Goal: Navigation & Orientation: Find specific page/section

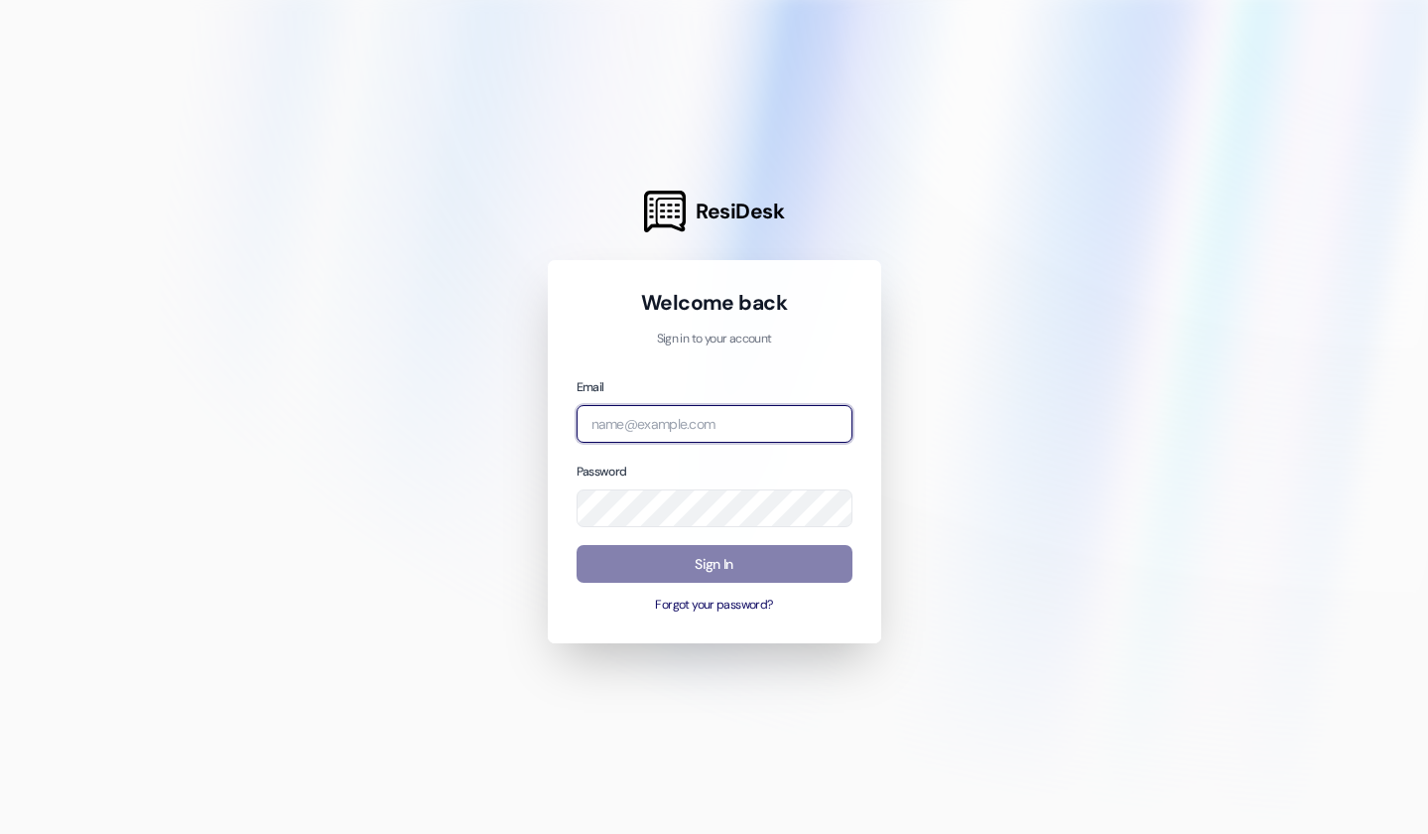
type input "[EMAIL_ADDRESS][DOMAIN_NAME]"
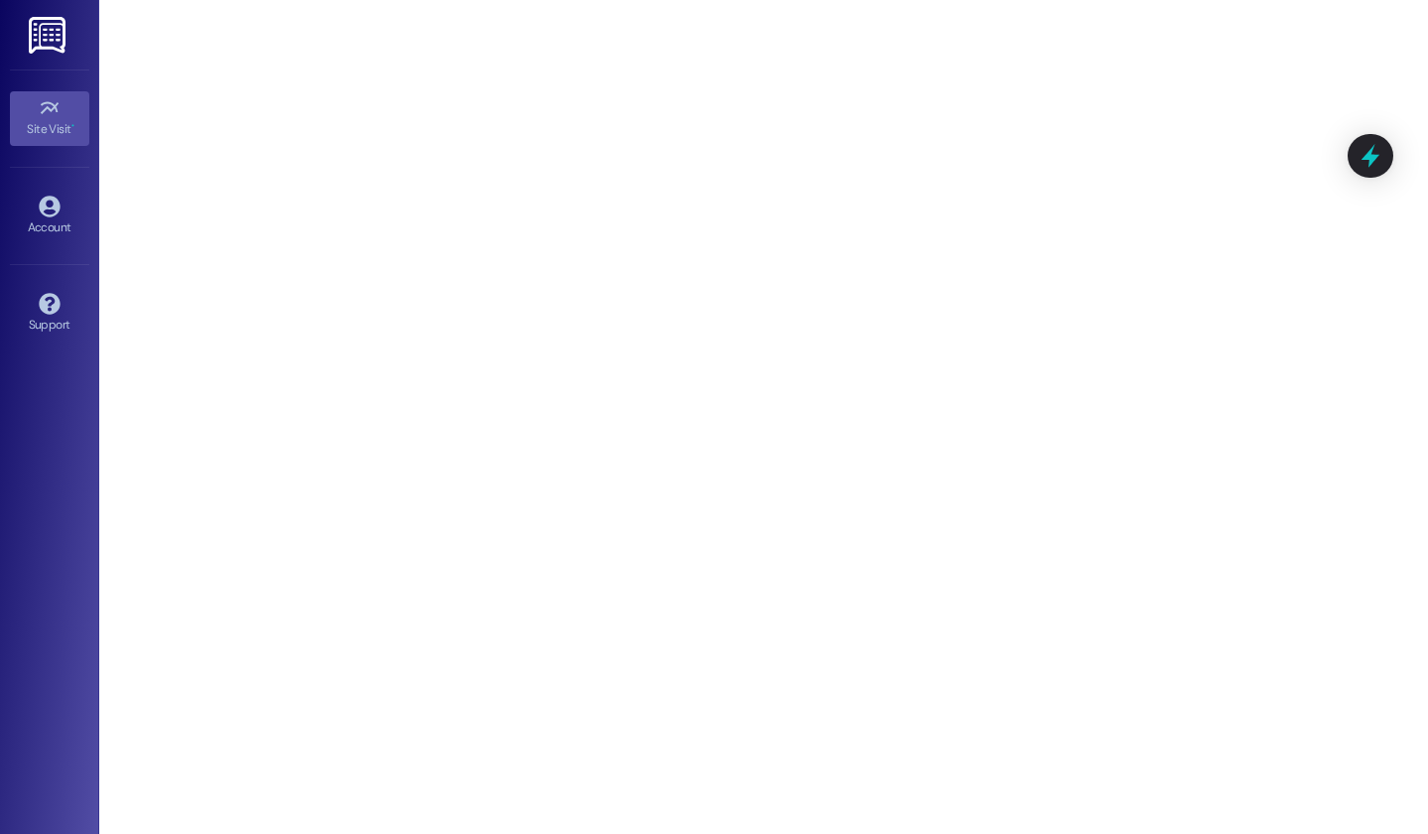
click at [44, 47] on img at bounding box center [49, 35] width 41 height 37
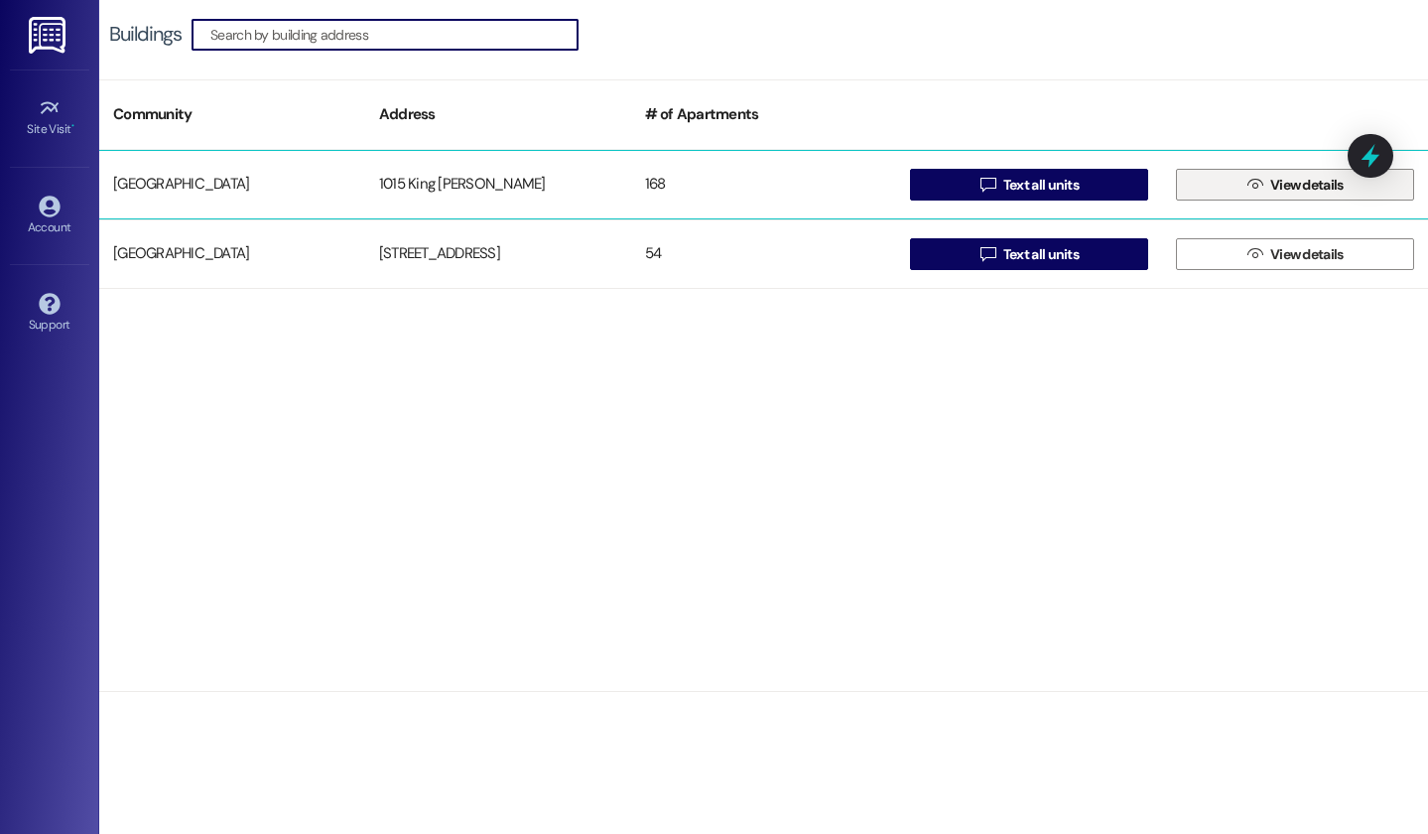
click at [1241, 192] on button " View details" at bounding box center [1295, 185] width 238 height 32
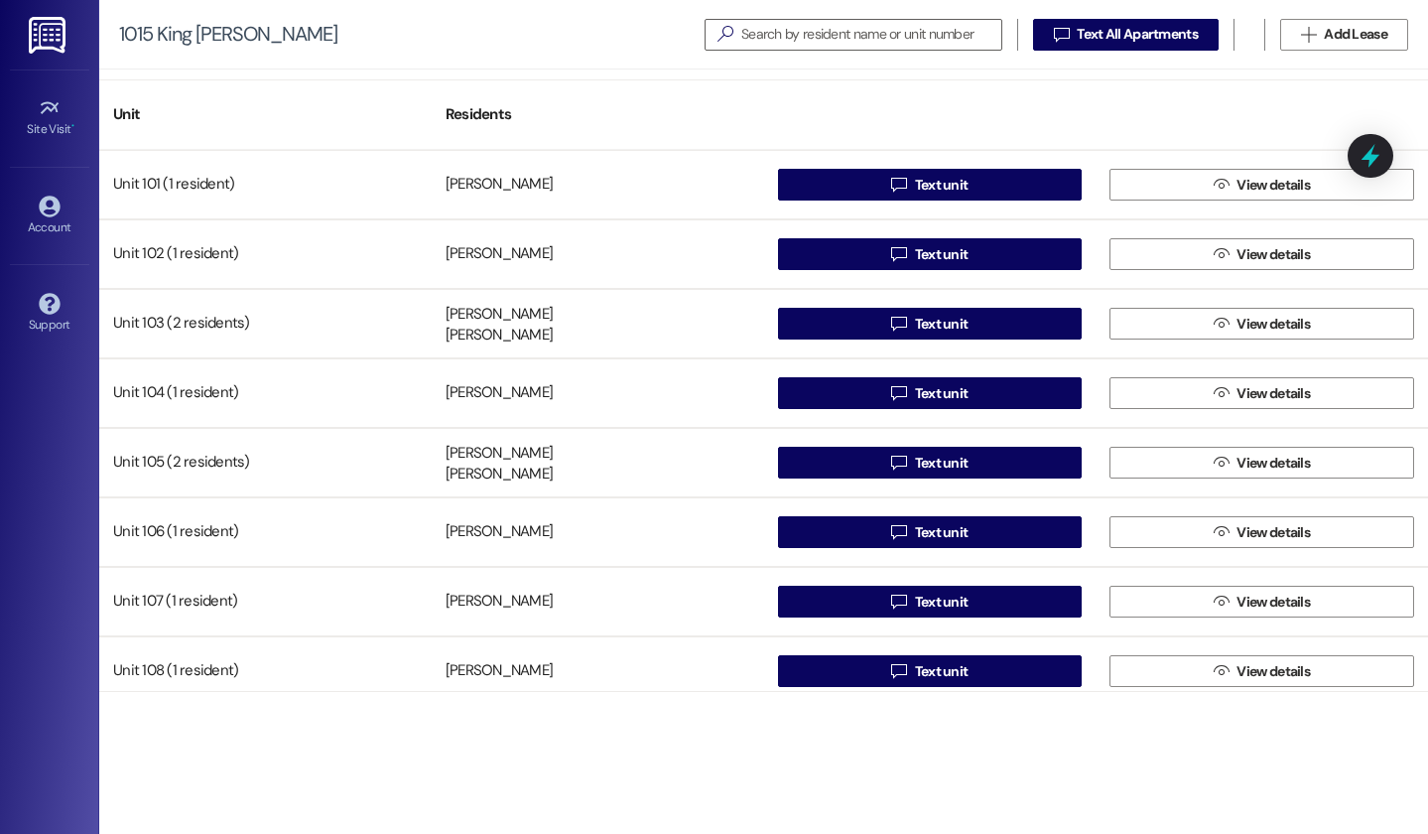
click at [45, 38] on img at bounding box center [49, 35] width 41 height 37
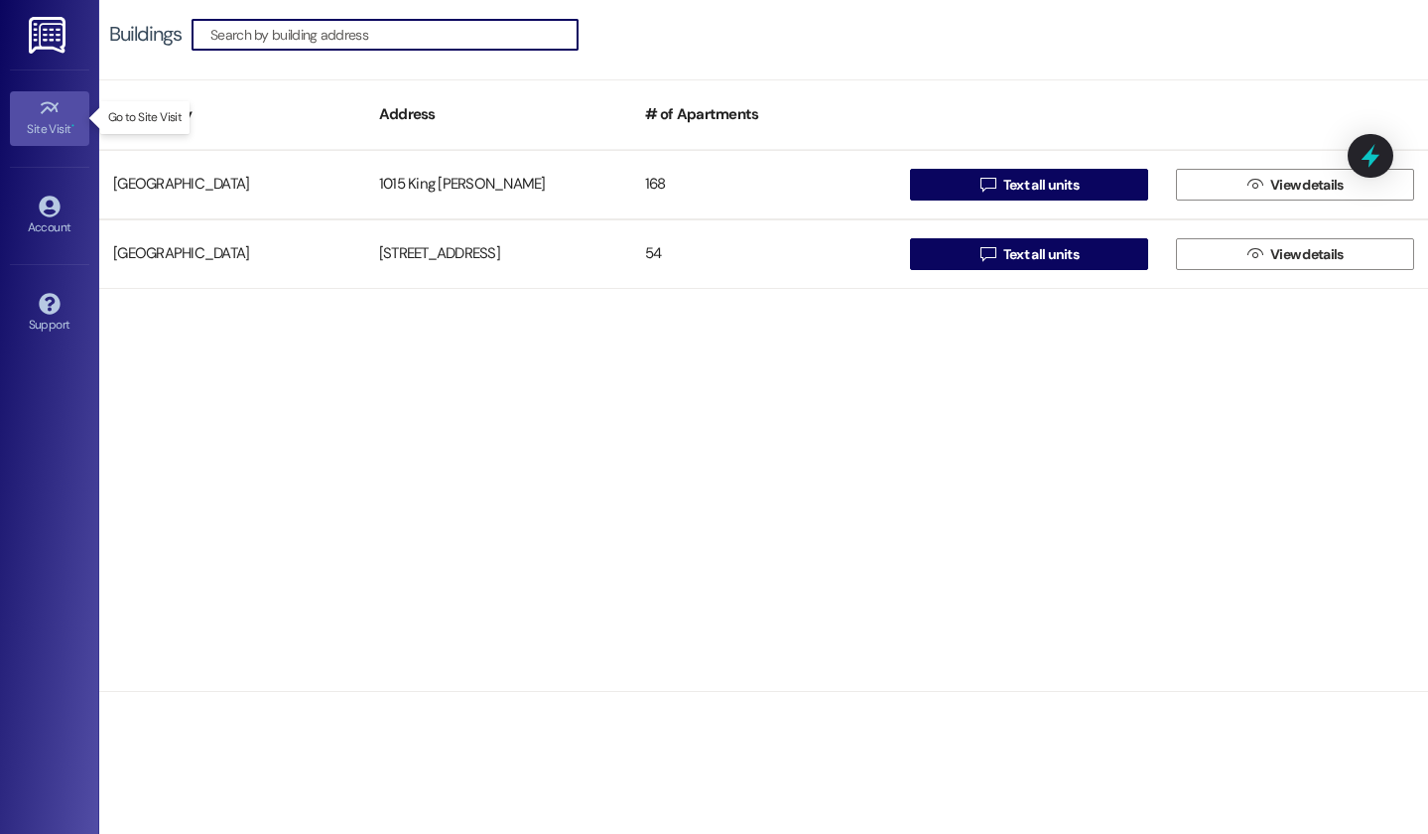
click at [46, 119] on div "Site Visit •" at bounding box center [49, 129] width 99 height 20
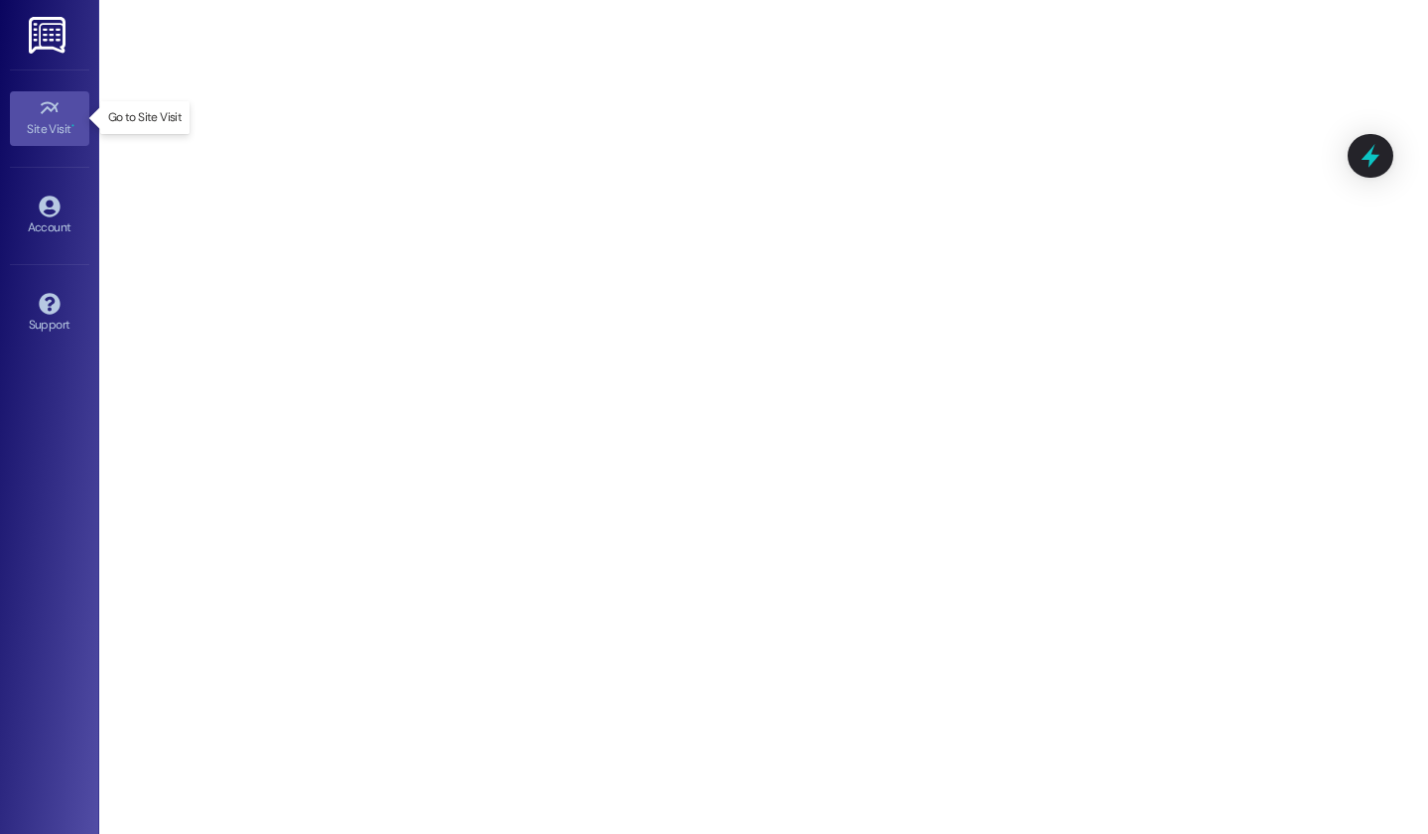
click at [45, 125] on div "Site Visit •" at bounding box center [49, 129] width 99 height 20
